Goal: Information Seeking & Learning: Learn about a topic

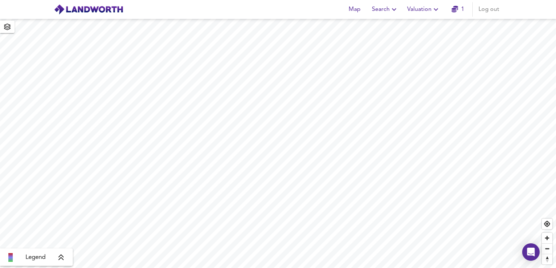
click at [384, 9] on span "Search" at bounding box center [385, 9] width 27 height 10
click at [382, 25] on li "New Search" at bounding box center [385, 26] width 72 height 13
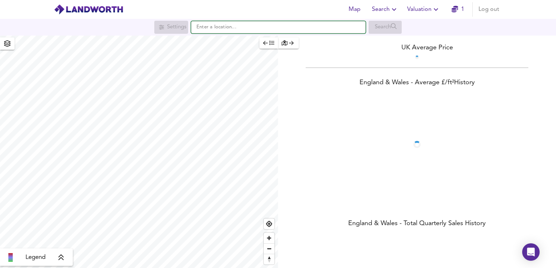
click at [209, 28] on input "text" at bounding box center [278, 27] width 175 height 12
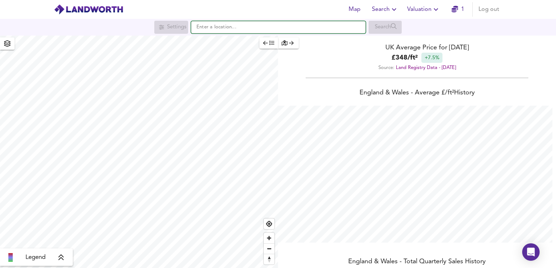
scroll to position [268, 556]
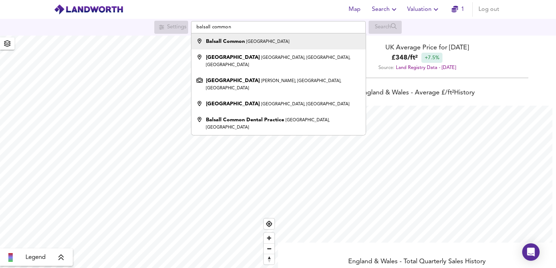
click at [227, 43] on strong "Balsall Common" at bounding box center [225, 41] width 39 height 5
type input "[GEOGRAPHIC_DATA], [GEOGRAPHIC_DATA]"
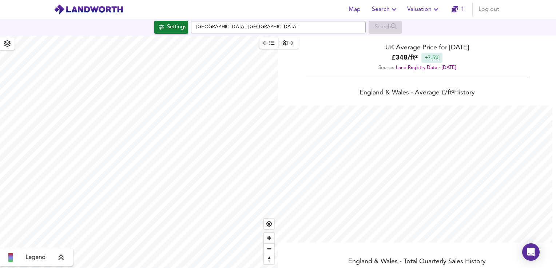
checkbox input "false"
checkbox input "true"
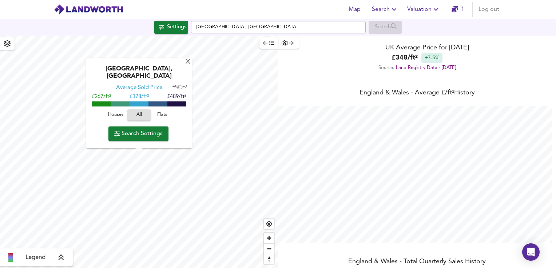
click at [133, 133] on span "Search Settings" at bounding box center [138, 134] width 48 height 10
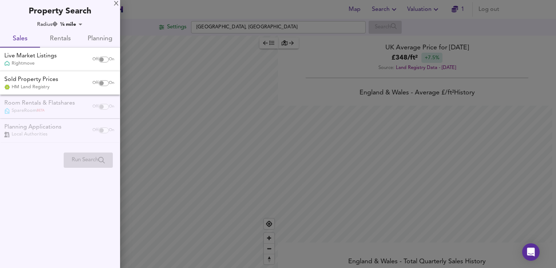
click at [103, 61] on input "checkbox" at bounding box center [101, 60] width 17 height 6
checkbox input "true"
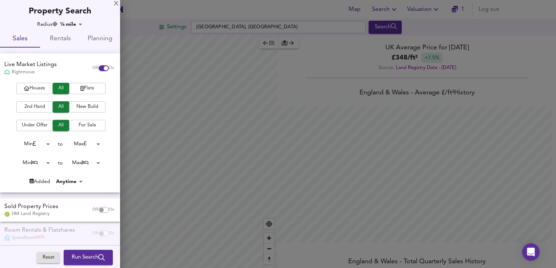
click at [97, 211] on input "checkbox" at bounding box center [101, 210] width 17 height 6
checkbox input "true"
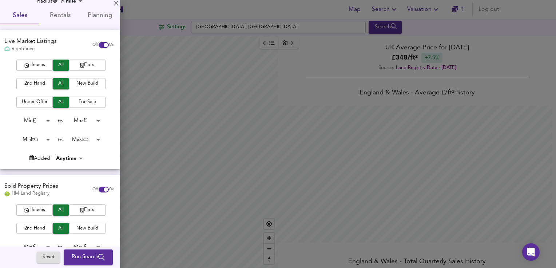
scroll to position [0, 0]
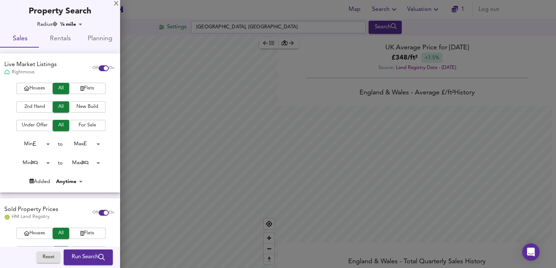
click at [79, 24] on body "Map Search Valuation 1 Log out Settings Balsall Common, [GEOGRAPHIC_DATA] Searc…" at bounding box center [278, 134] width 556 height 268
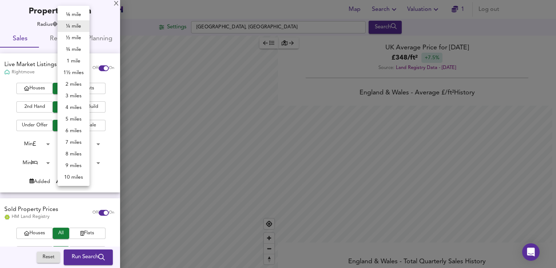
click at [75, 60] on li "1 mile" at bounding box center [73, 61] width 32 height 12
click at [79, 22] on body "Map Search Valuation 1 Log out Settings Balsall Common, [GEOGRAPHIC_DATA] Searc…" at bounding box center [278, 134] width 556 height 268
click at [73, 94] on li "3 miles" at bounding box center [74, 96] width 32 height 12
type input "4827"
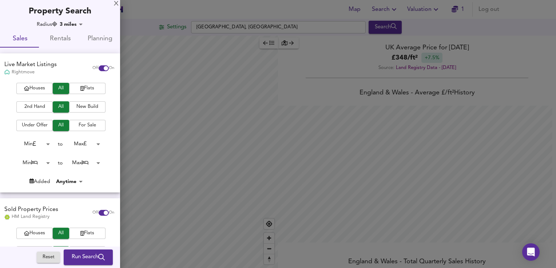
click at [77, 259] on span "Run Search" at bounding box center [88, 257] width 33 height 9
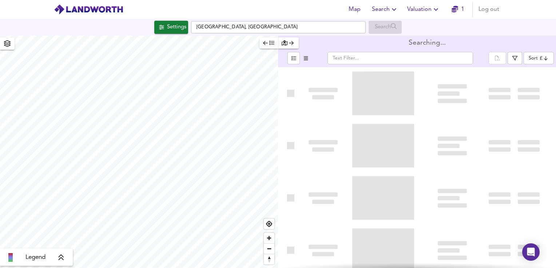
type input "bestdeal"
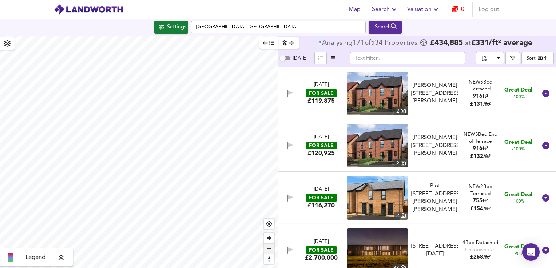
click at [271, 250] on span "Zoom out" at bounding box center [269, 249] width 11 height 10
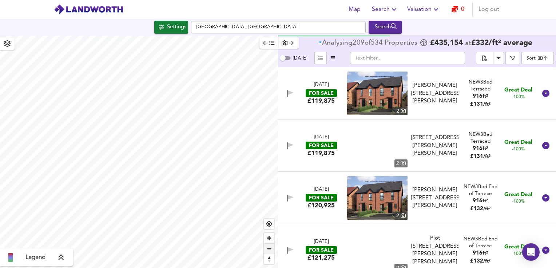
click at [269, 249] on span "Zoom out" at bounding box center [269, 249] width 11 height 10
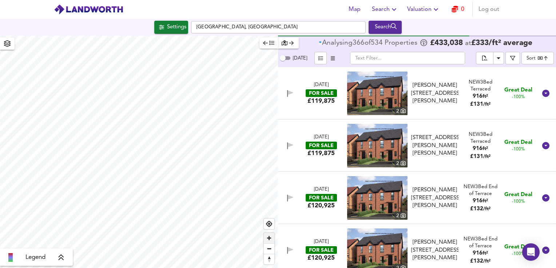
click at [271, 240] on span "Zoom in" at bounding box center [269, 238] width 11 height 11
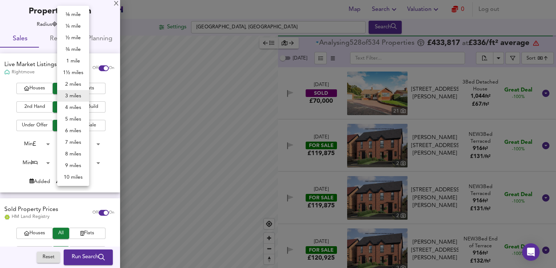
click at [75, 24] on body "Map Search Valuation 0 Log out Settings [GEOGRAPHIC_DATA], [GEOGRAPHIC_DATA] Se…" at bounding box center [278, 134] width 556 height 268
click at [73, 39] on li "½ mile" at bounding box center [73, 38] width 32 height 12
type input "805"
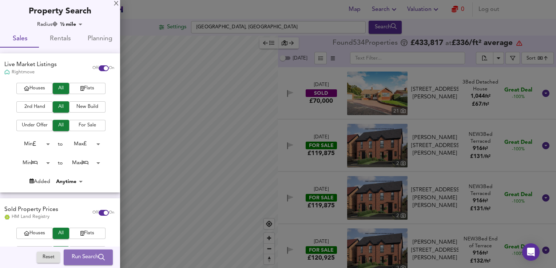
click at [76, 259] on span "Run Search" at bounding box center [88, 257] width 33 height 9
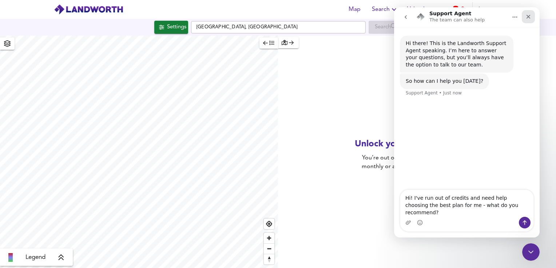
click at [528, 16] on icon "Close" at bounding box center [528, 17] width 4 height 4
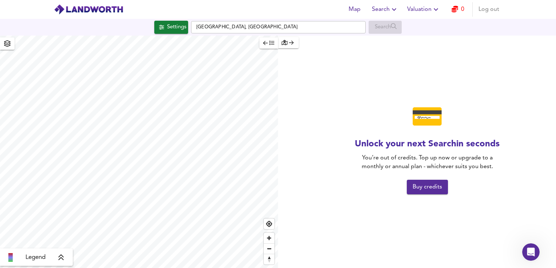
click at [426, 185] on span "Buy credits" at bounding box center [426, 187] width 29 height 10
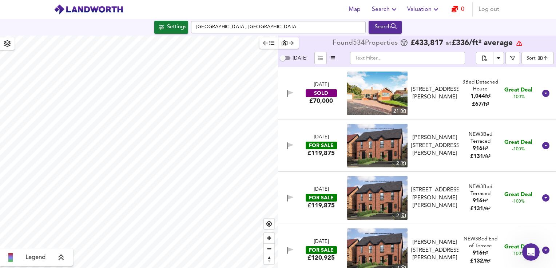
checkbox input "false"
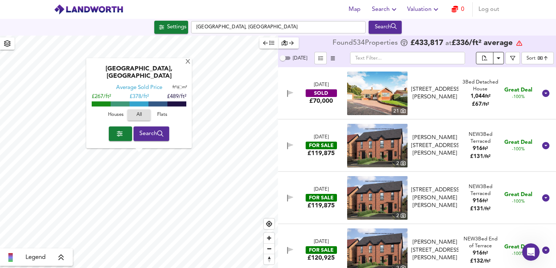
click at [485, 60] on icon "split button" at bounding box center [484, 59] width 5 height 7
